Goal: Find specific page/section: Find specific page/section

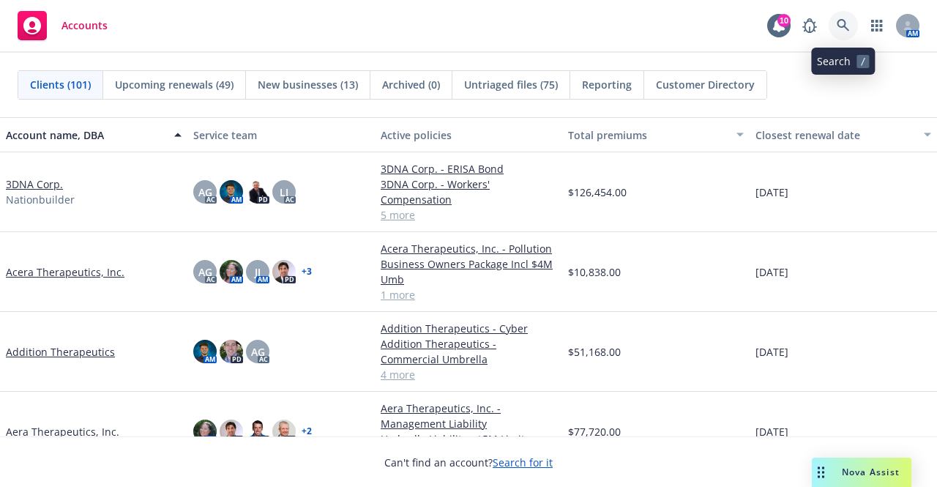
click at [847, 24] on icon at bounding box center [842, 25] width 13 height 13
click at [851, 29] on link at bounding box center [842, 25] width 29 height 29
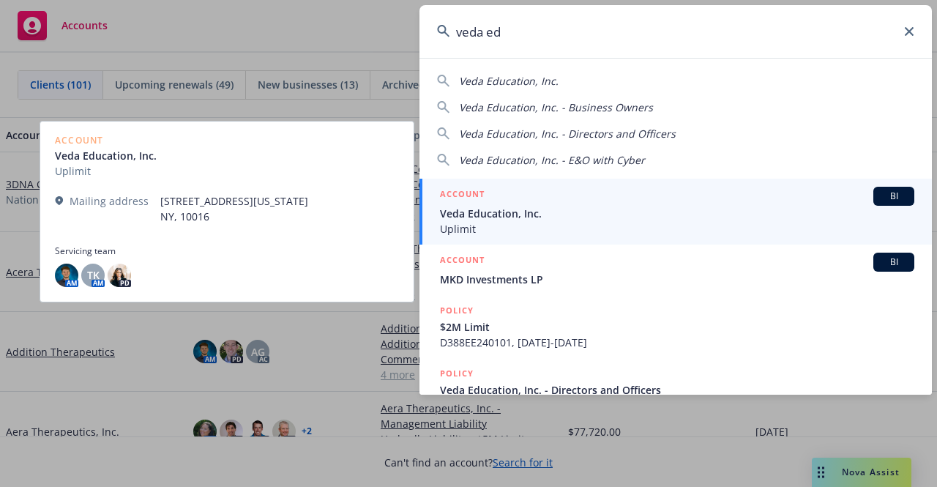
type input "veda ed"
click at [581, 221] on span "Uplimit" at bounding box center [677, 228] width 474 height 15
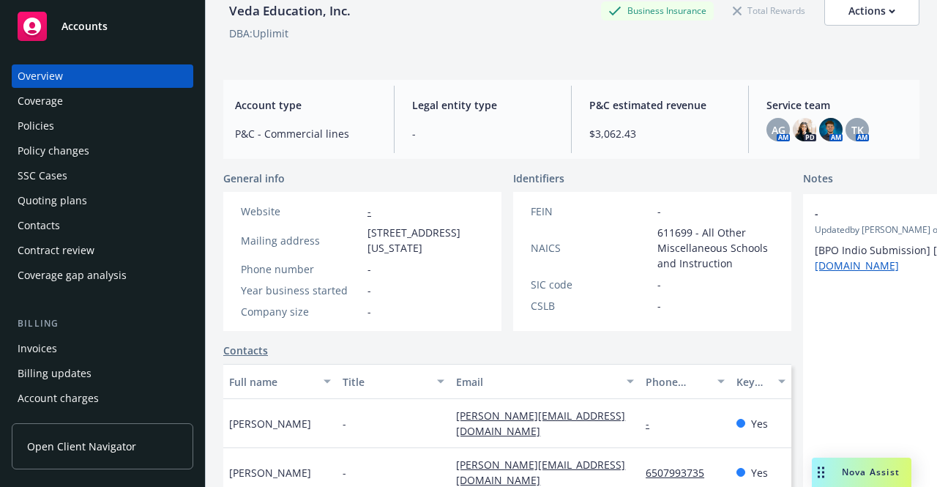
scroll to position [75, 0]
click at [119, 132] on div "Policies" at bounding box center [103, 125] width 170 height 23
